Goal: Check status: Check status

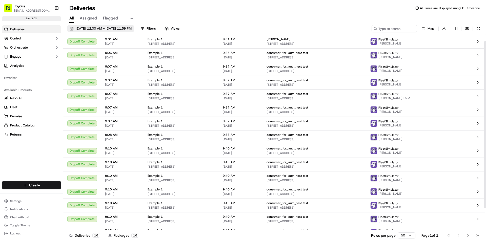
scroll to position [8, 0]
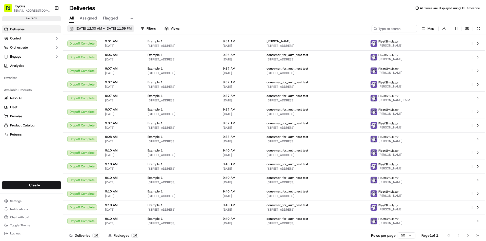
click at [90, 28] on span "[DATE] 12:00 AM - [DATE] 11:59 PM" at bounding box center [104, 28] width 56 height 5
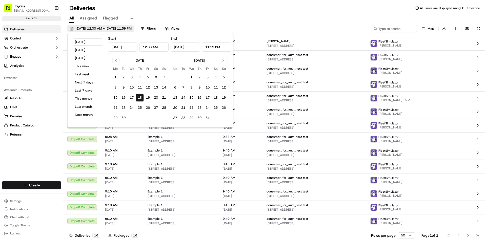
drag, startPoint x: 77, startPoint y: 41, endPoint x: 139, endPoint y: 31, distance: 63.6
click at [77, 41] on button "[DATE]" at bounding box center [88, 41] width 30 height 7
click at [235, 13] on div "All Assigned Flagged" at bounding box center [274, 17] width 423 height 11
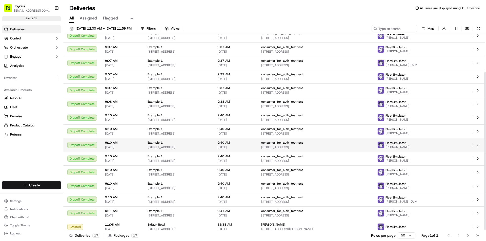
scroll to position [47, 0]
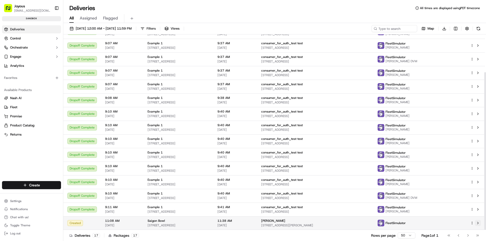
click at [478, 222] on button at bounding box center [478, 223] width 6 height 6
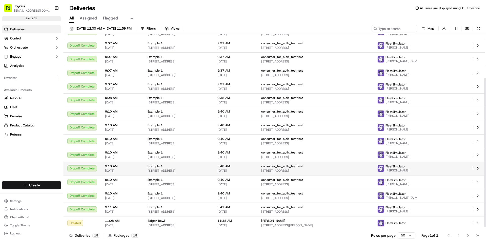
scroll to position [60, 0]
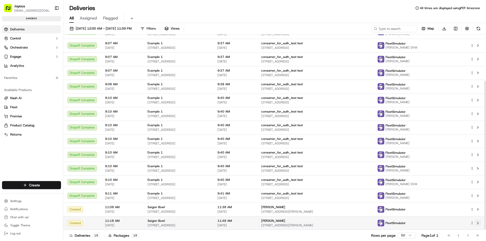
click at [475, 224] on button at bounding box center [478, 223] width 6 height 6
